Goal: Check status

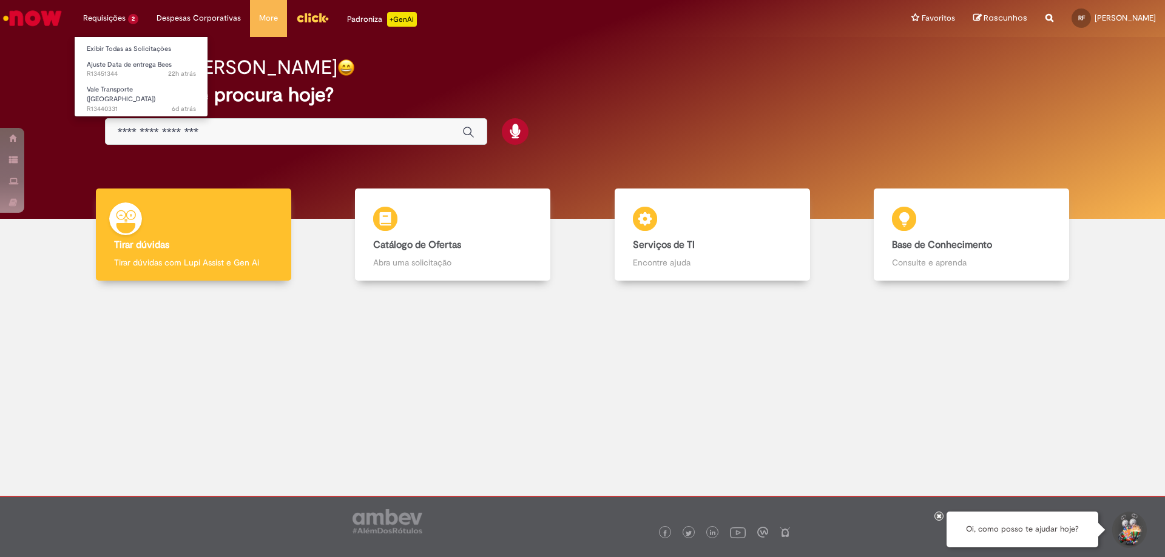
click at [117, 20] on li "Requisições 2 Exibir Todas as Solicitações Ajuste Data de entrega Bees 22h atrá…" at bounding box center [110, 18] width 73 height 36
click at [133, 69] on link "Ajuste Data de entrega Bees 22h atrás 22 horas atrás R13451344" at bounding box center [141, 69] width 133 height 22
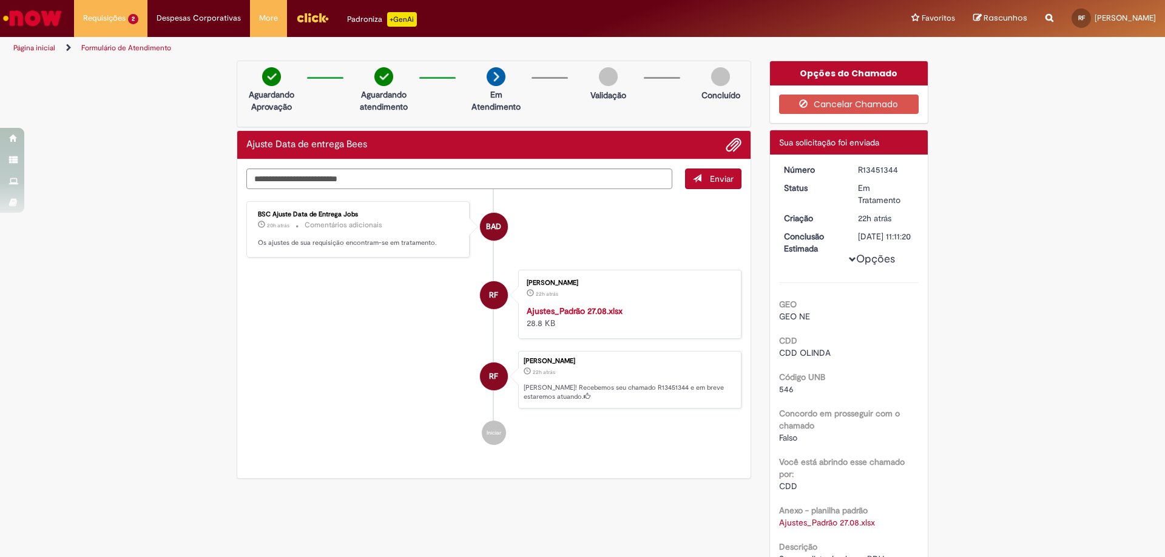
click at [583, 312] on strong "Ajustes_Padrão 27.08.xlsx" at bounding box center [574, 311] width 96 height 11
click at [43, 48] on link "Página inicial" at bounding box center [34, 48] width 42 height 10
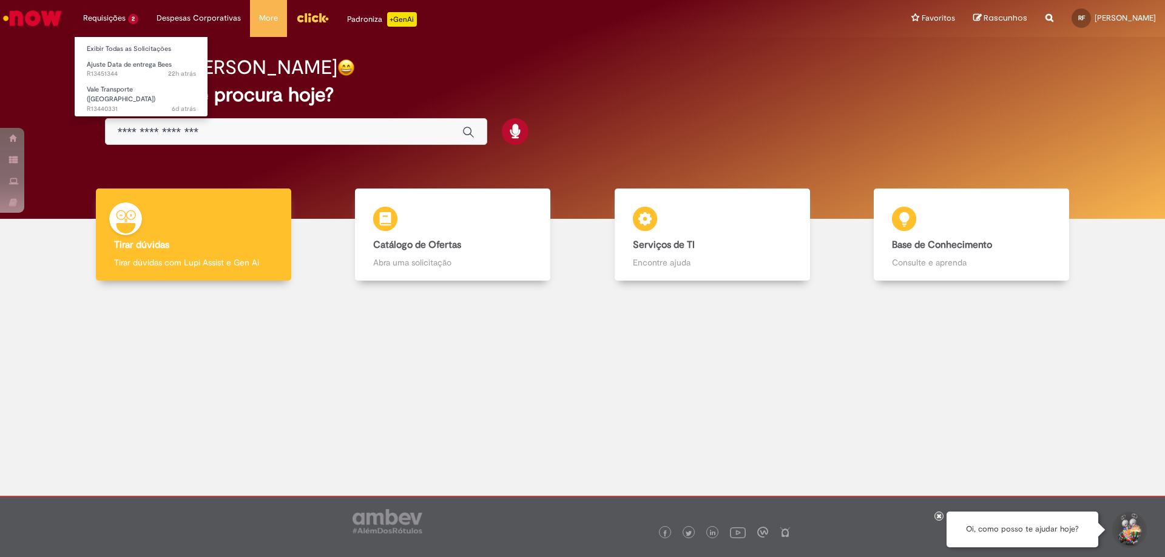
click at [124, 18] on li "Requisições 2 Exibir Todas as Solicitações Ajuste Data de entrega Bees 22h atrá…" at bounding box center [110, 18] width 73 height 36
click at [138, 45] on link "Exibir Todas as Solicitações" at bounding box center [141, 48] width 133 height 13
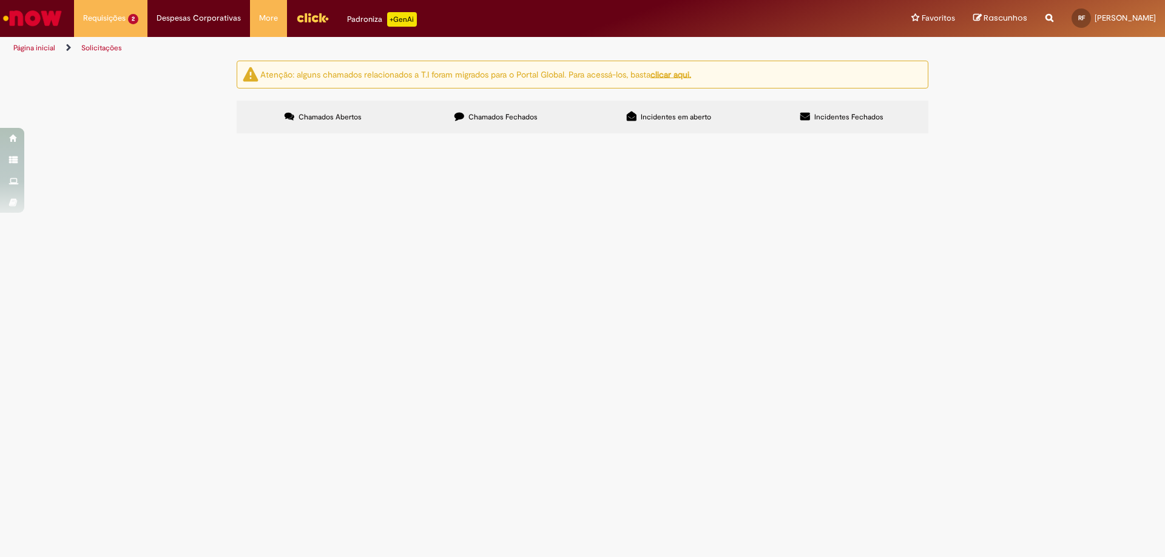
click at [486, 121] on span "Chamados Fechados" at bounding box center [502, 117] width 69 height 10
click at [0, 0] on td "Ajuste Data de entrega Bees" at bounding box center [0, 0] width 0 height 0
click at [0, 0] on span "Ajuste Data de entrega Bees" at bounding box center [0, 0] width 0 height 0
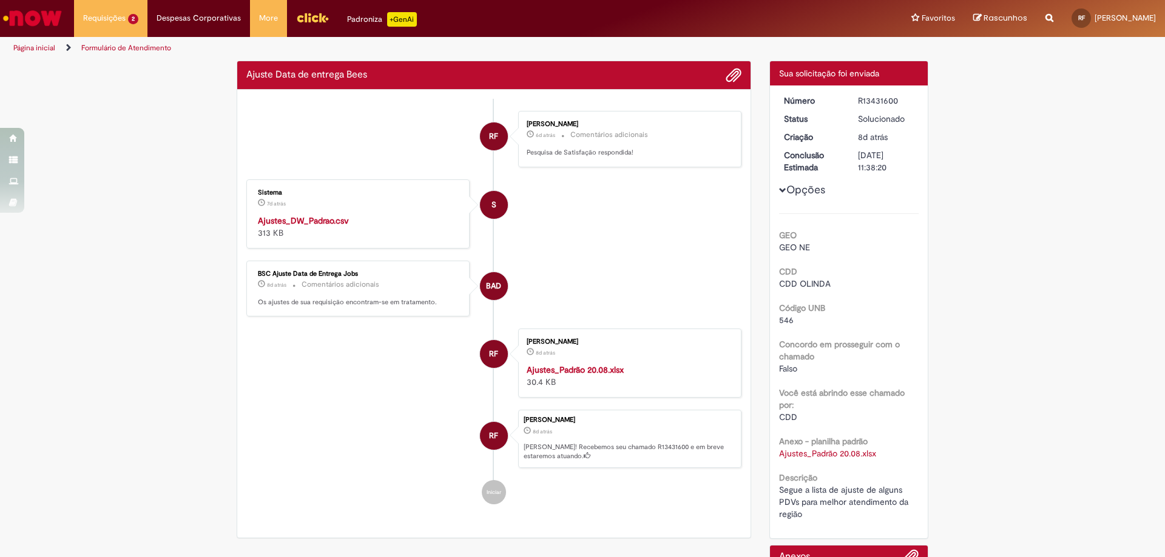
click at [272, 252] on ul "RF [PERSON_NAME] 6d atrás 6 dias atrás Comentários adicionais Pesquisa de Satis…" at bounding box center [493, 308] width 495 height 418
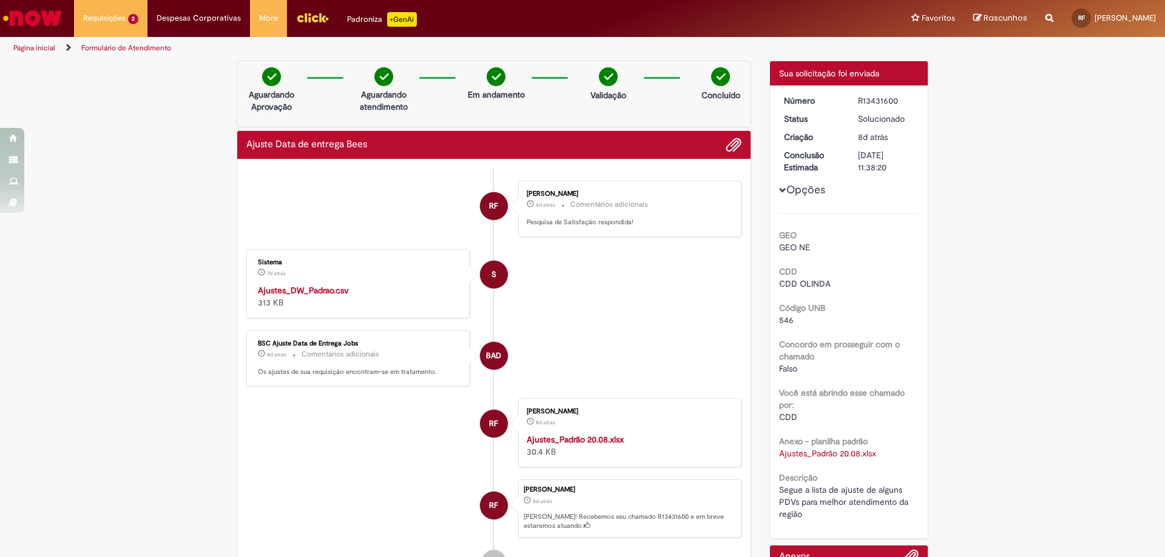
click at [313, 294] on strong "Ajustes_DW_Padrao.csv" at bounding box center [303, 290] width 91 height 11
drag, startPoint x: 91, startPoint y: 292, endPoint x: 153, endPoint y: 268, distance: 66.8
click at [92, 292] on div "Verificar Código de Barras Aguardando Aprovação Aguardando atendimento Em andam…" at bounding box center [582, 363] width 1165 height 604
